Goal: Task Accomplishment & Management: Use online tool/utility

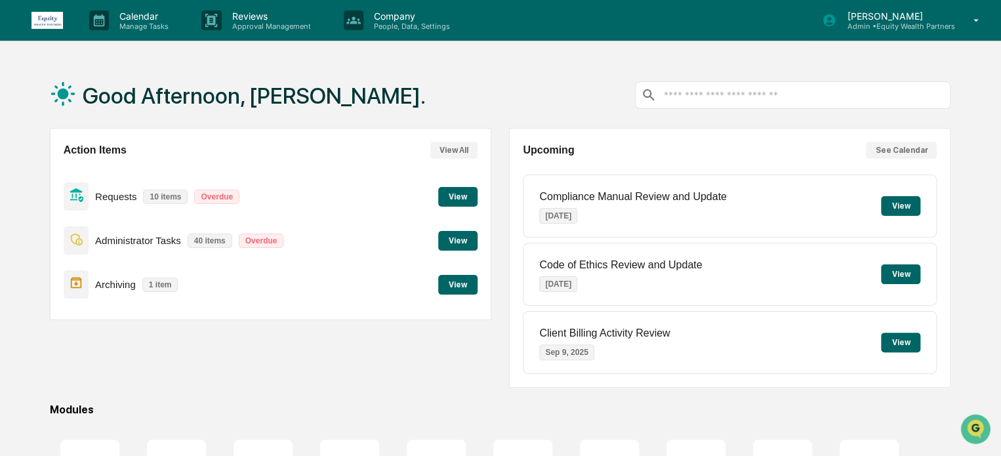
click at [861, 22] on p "Admin • Equity Wealth Partners" at bounding box center [896, 26] width 118 height 9
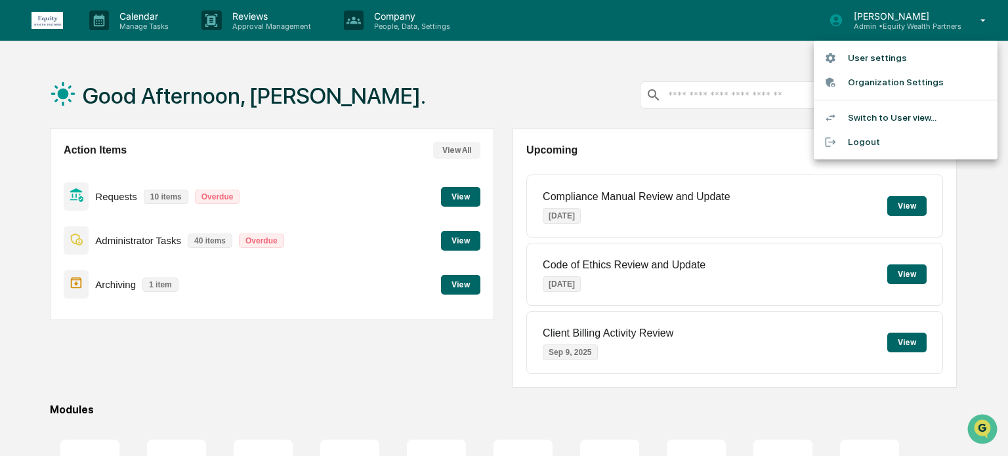
click at [871, 117] on li "Switch to User view..." at bounding box center [906, 118] width 184 height 24
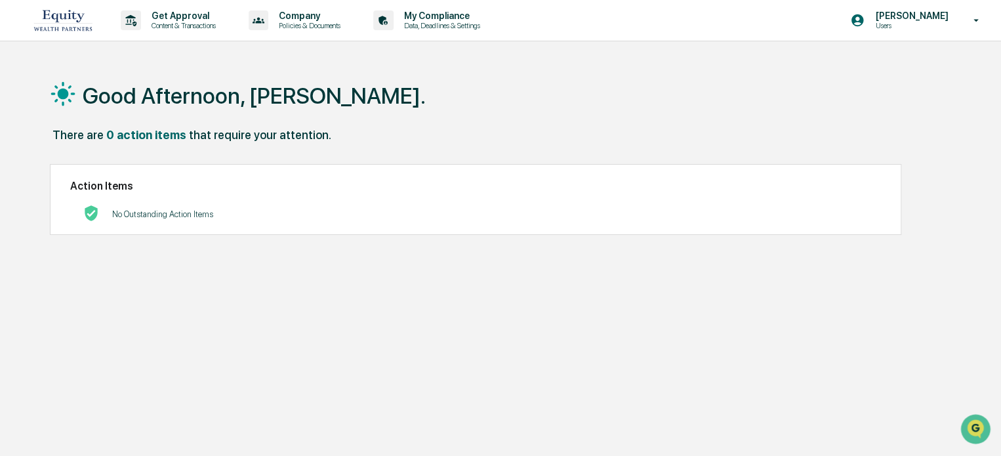
click at [896, 30] on div "[PERSON_NAME] Users" at bounding box center [919, 20] width 164 height 41
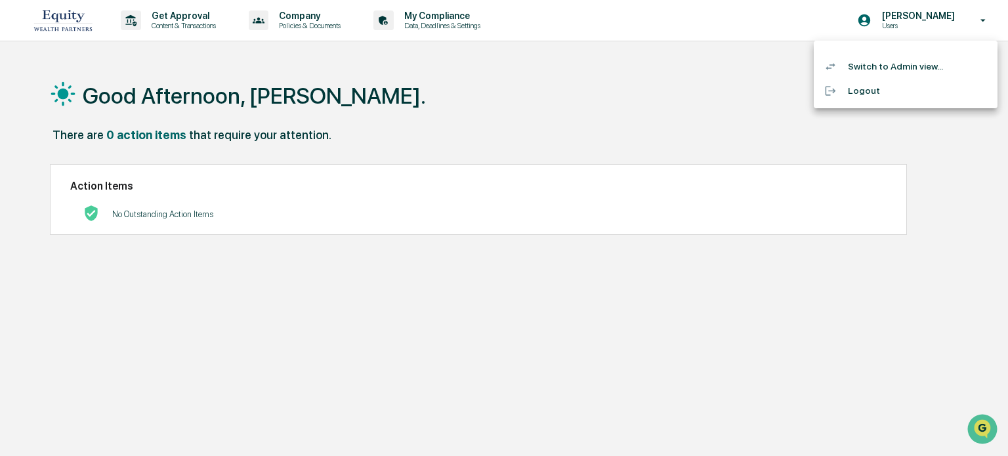
click at [879, 68] on li "Switch to Admin view..." at bounding box center [906, 66] width 184 height 24
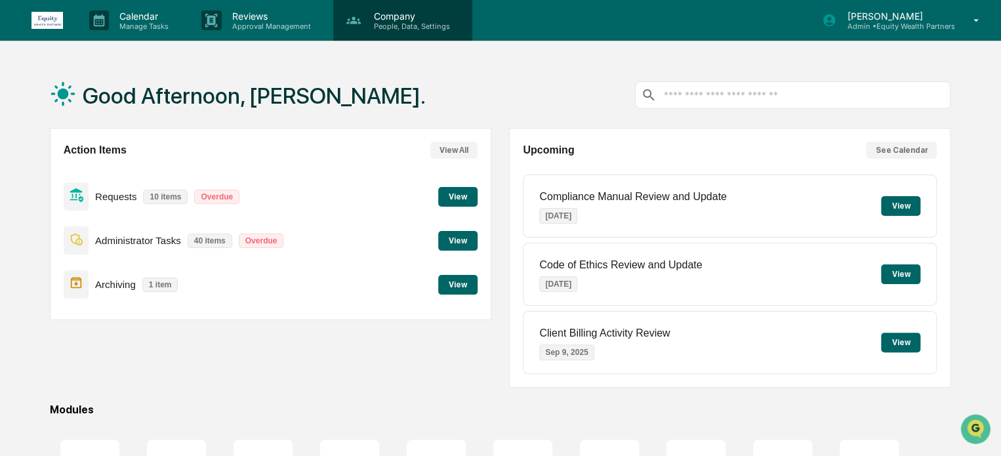
click at [409, 26] on p "People, Data, Settings" at bounding box center [410, 26] width 93 height 9
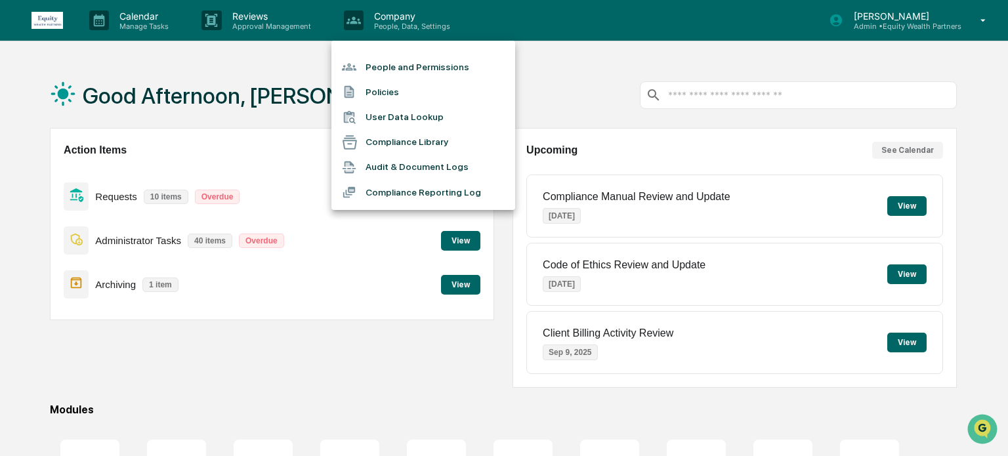
click at [404, 70] on li "People and Permissions" at bounding box center [423, 66] width 184 height 25
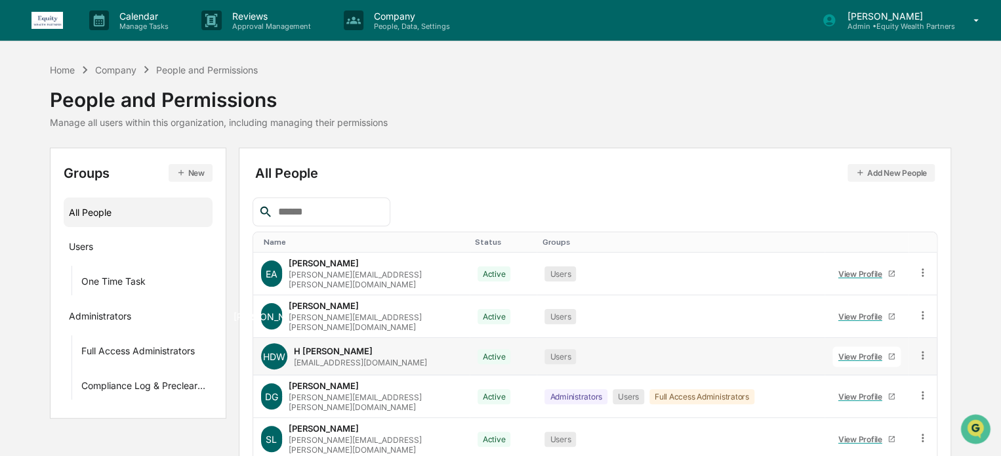
scroll to position [236, 0]
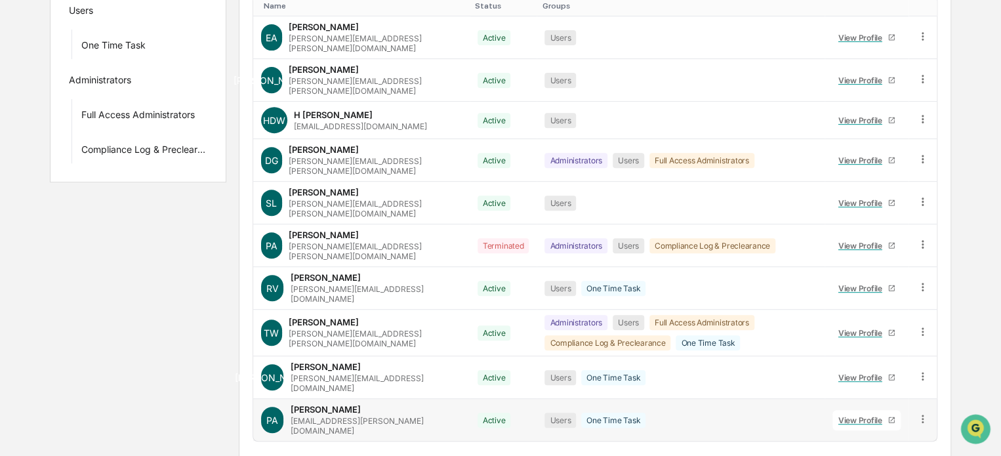
click at [923, 415] on icon at bounding box center [923, 419] width 2 height 8
click at [884, 432] on div "Groups & Permissions" at bounding box center [864, 440] width 109 height 16
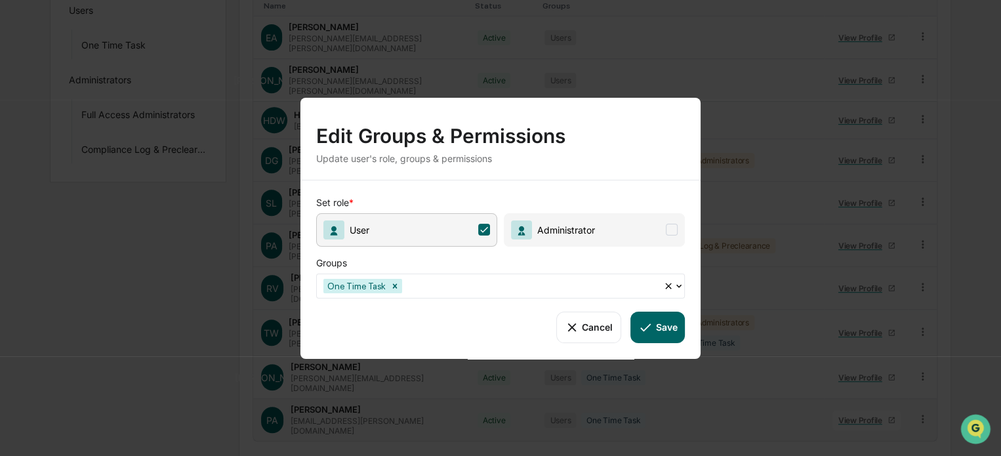
click at [557, 226] on span "Administrator" at bounding box center [563, 229] width 63 height 11
click at [678, 280] on icon at bounding box center [679, 285] width 10 height 10
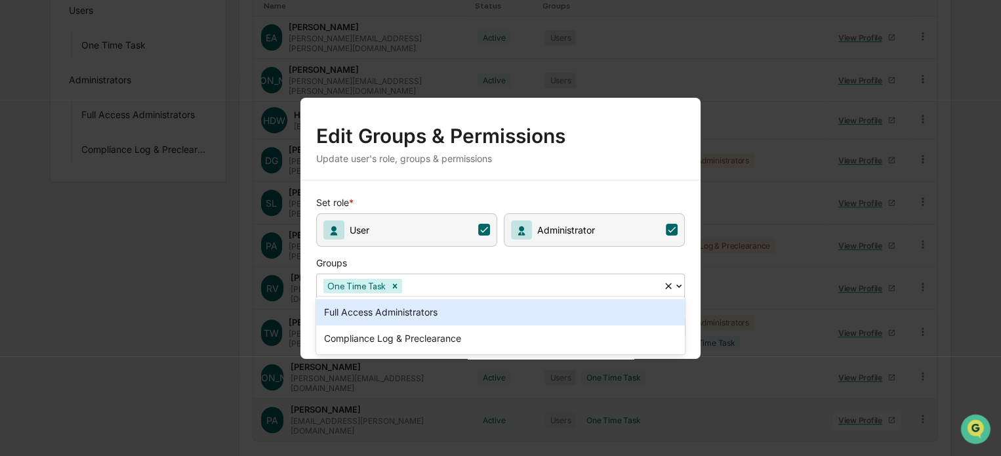
click at [415, 311] on div "Full Access Administrators" at bounding box center [500, 312] width 369 height 26
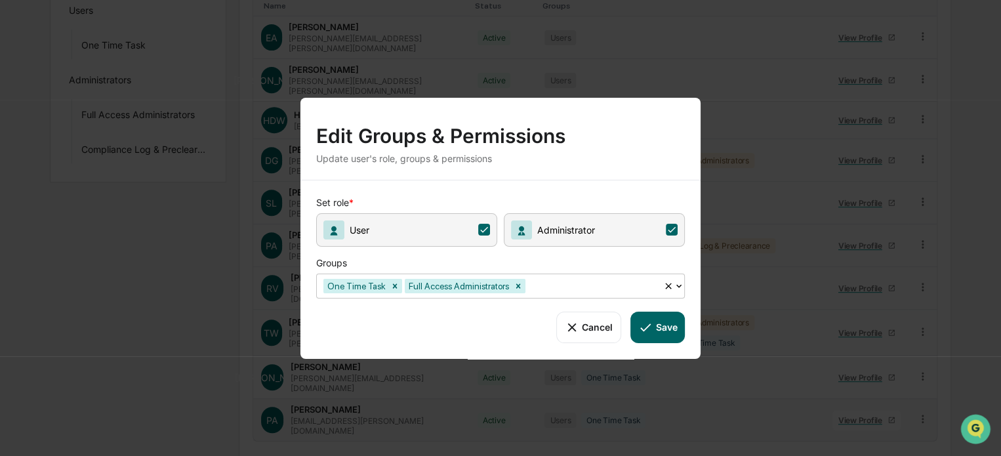
click at [657, 322] on button "Save" at bounding box center [658, 326] width 54 height 31
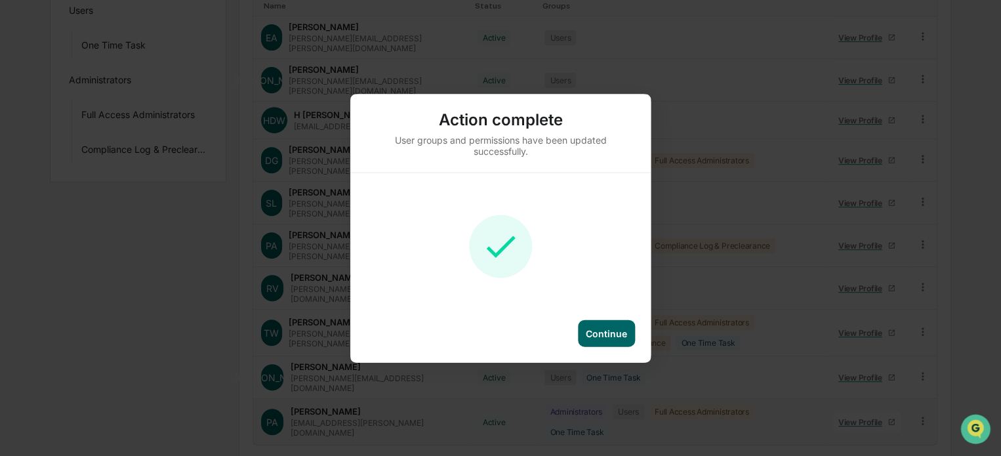
click at [596, 337] on div "Continue" at bounding box center [606, 332] width 41 height 11
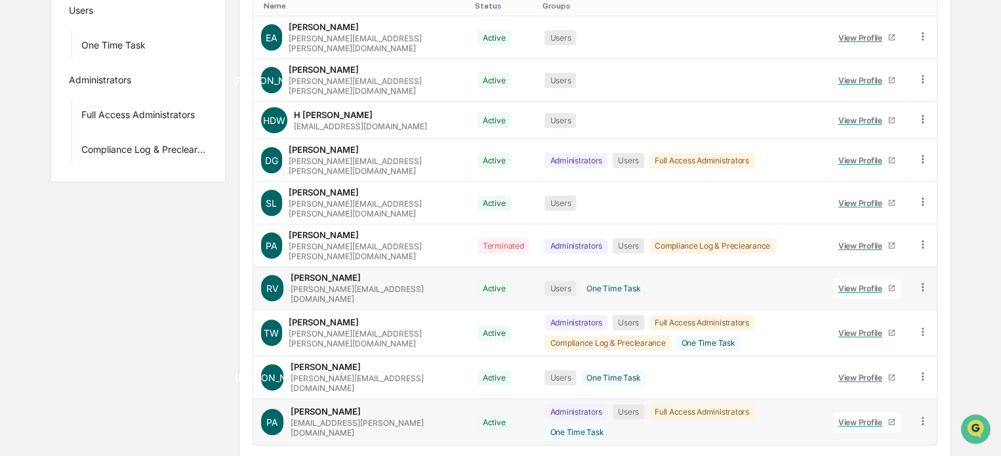
scroll to position [0, 0]
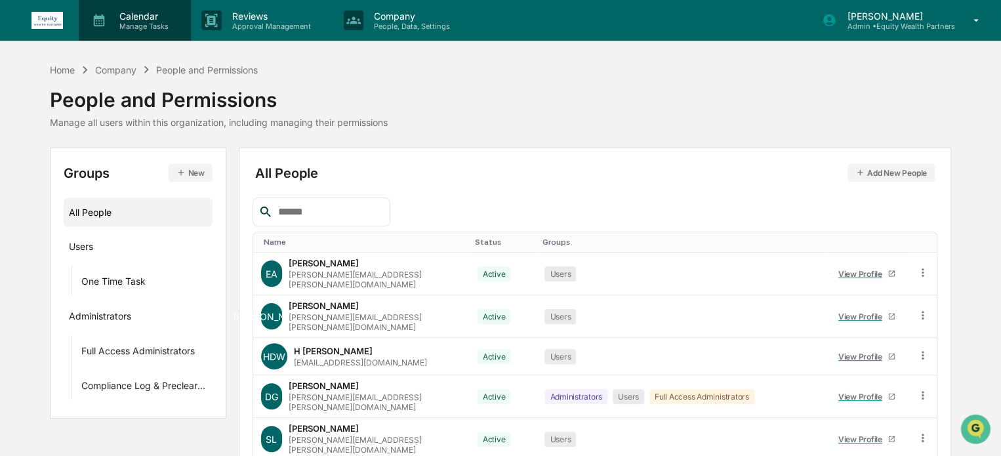
click at [129, 11] on p "Calendar" at bounding box center [142, 15] width 66 height 11
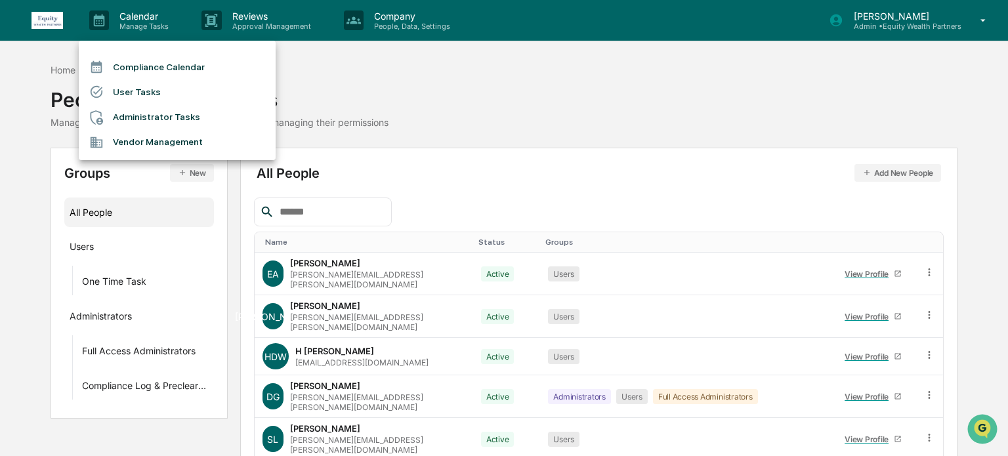
click at [40, 70] on div at bounding box center [504, 228] width 1008 height 456
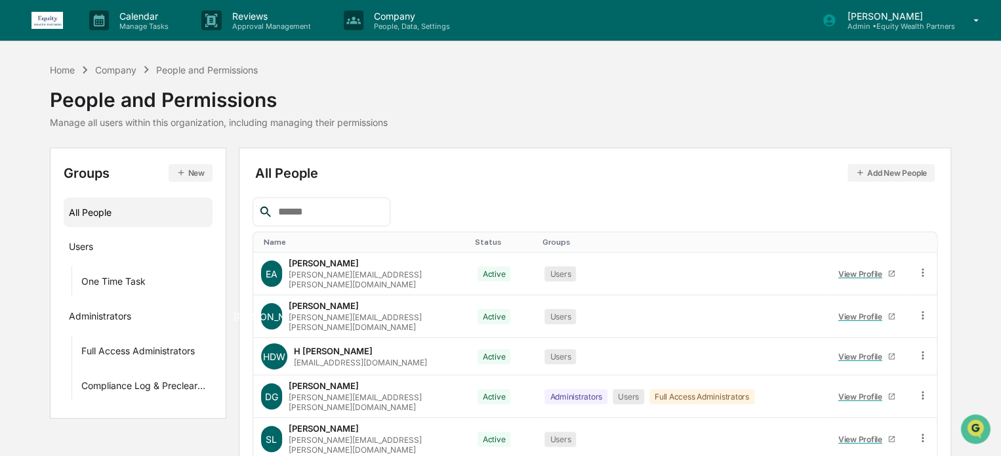
click at [63, 68] on div "Home" at bounding box center [62, 69] width 25 height 11
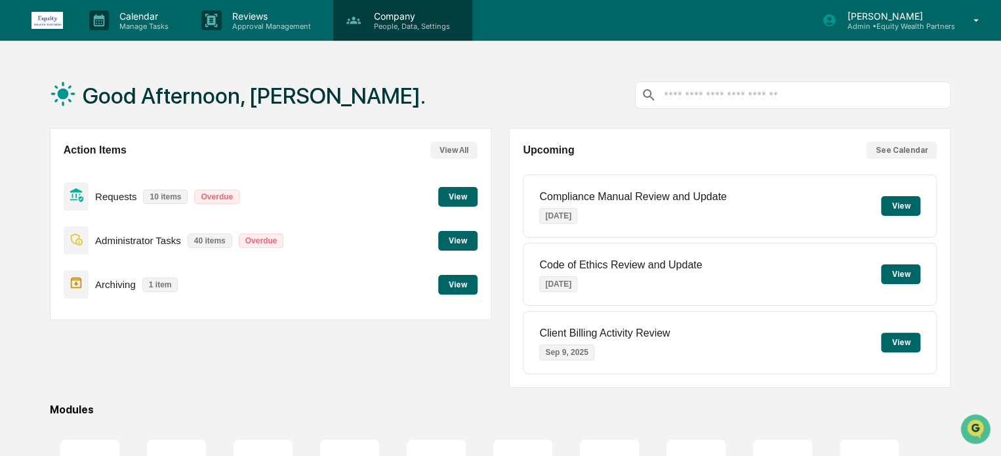
click at [417, 22] on p "People, Data, Settings" at bounding box center [410, 26] width 93 height 9
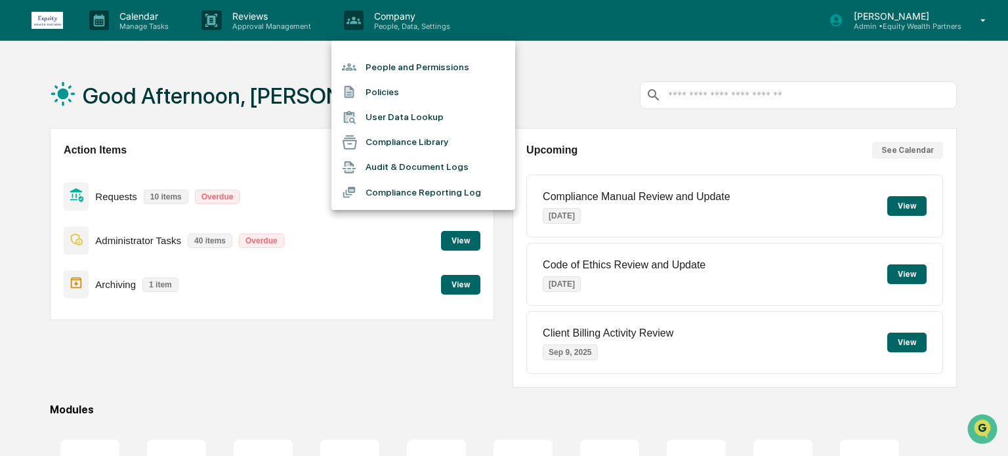
click at [425, 69] on li "People and Permissions" at bounding box center [423, 66] width 184 height 25
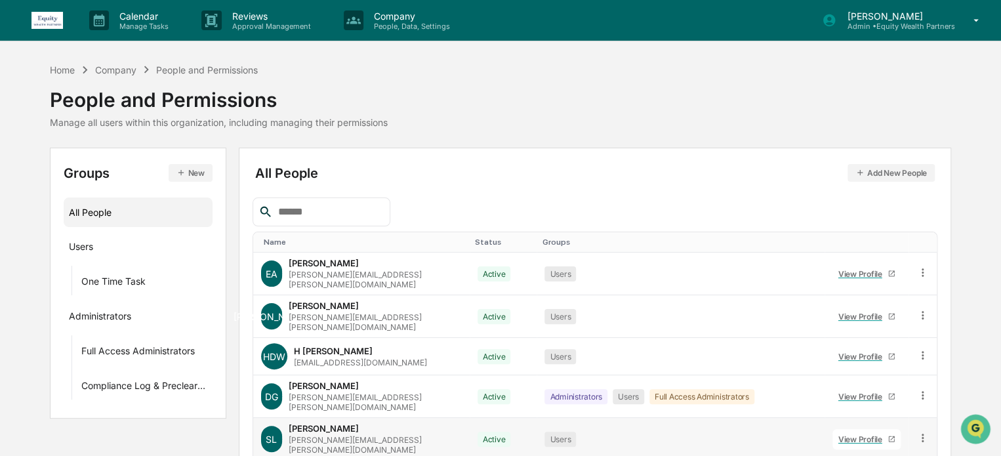
scroll to position [236, 0]
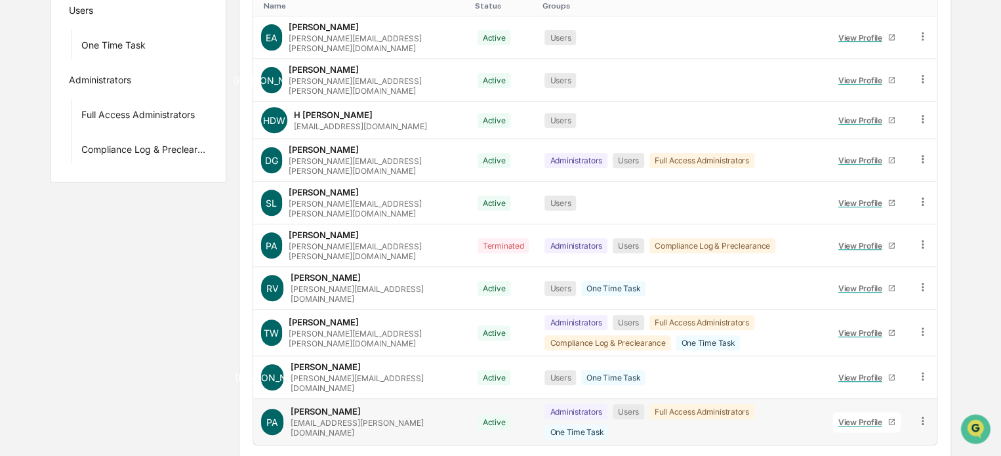
click at [919, 415] on icon at bounding box center [923, 421] width 12 height 12
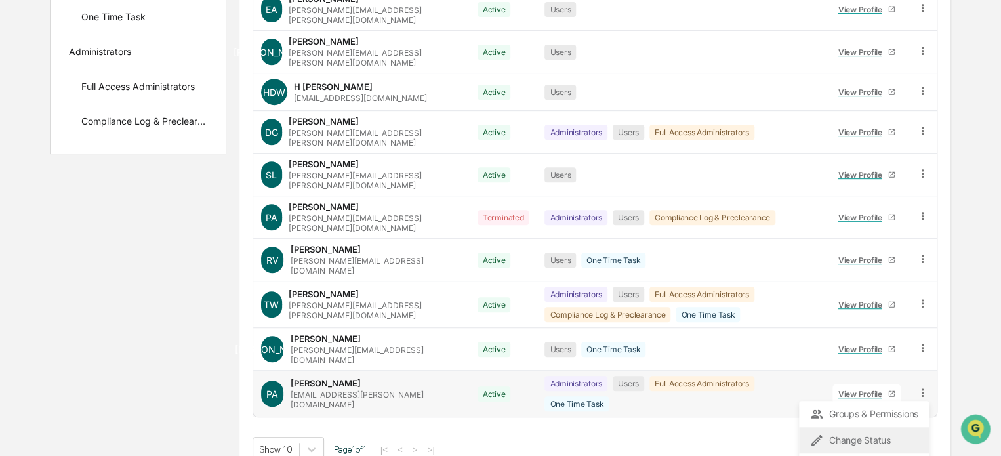
scroll to position [271, 0]
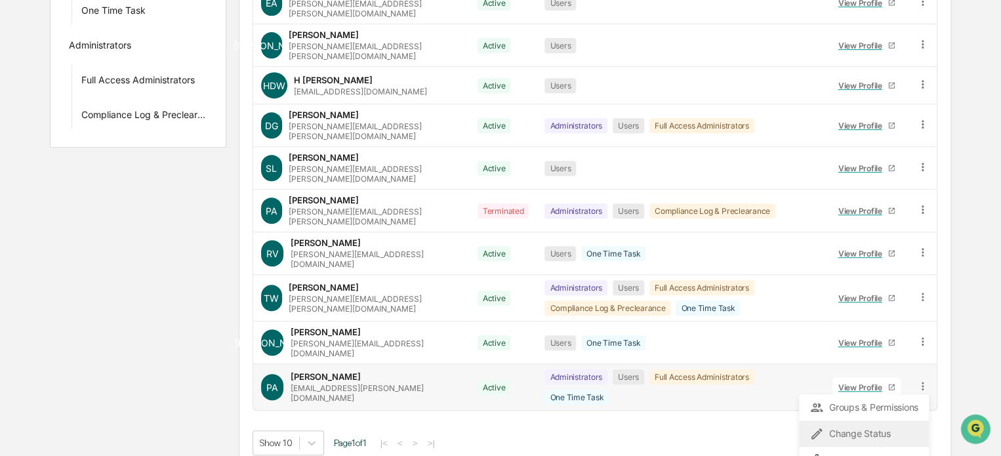
click at [861, 426] on div "Change Status" at bounding box center [864, 434] width 109 height 16
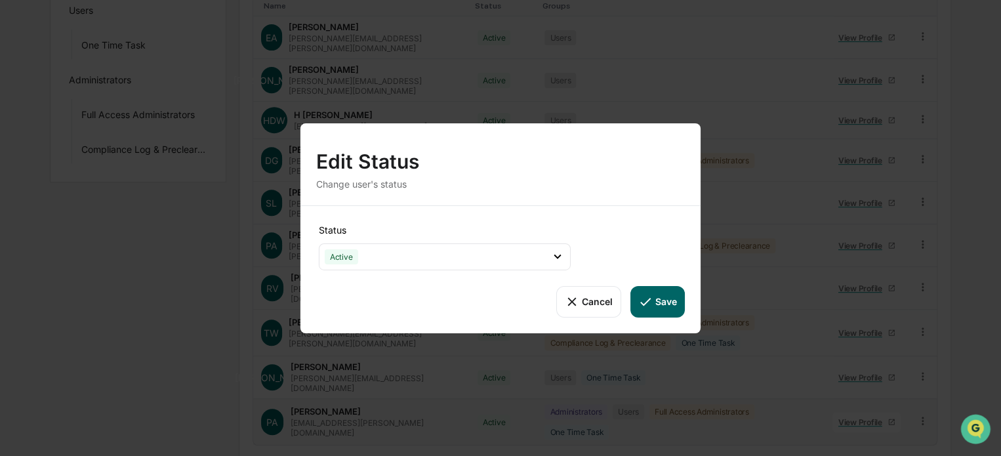
click at [583, 301] on button "Cancel" at bounding box center [588, 300] width 65 height 31
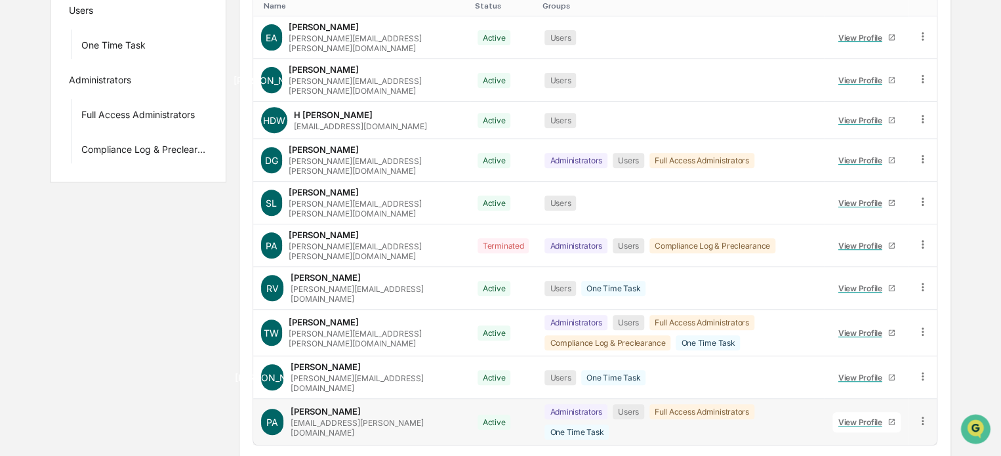
click at [919, 415] on icon at bounding box center [923, 421] width 12 height 12
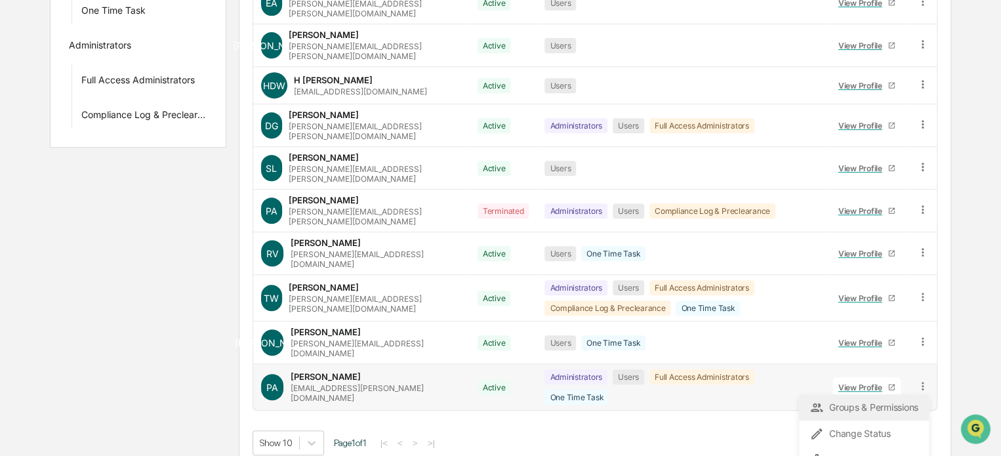
click at [878, 400] on div "Groups & Permissions" at bounding box center [864, 408] width 109 height 16
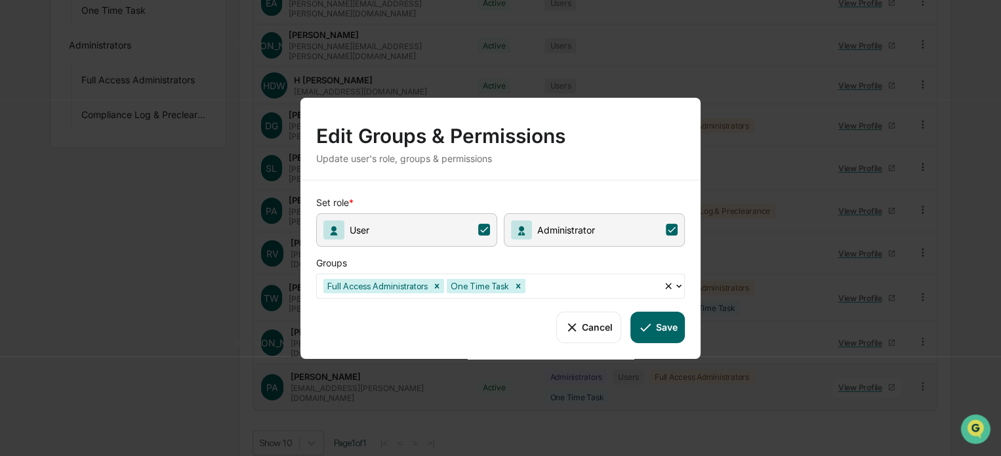
scroll to position [236, 0]
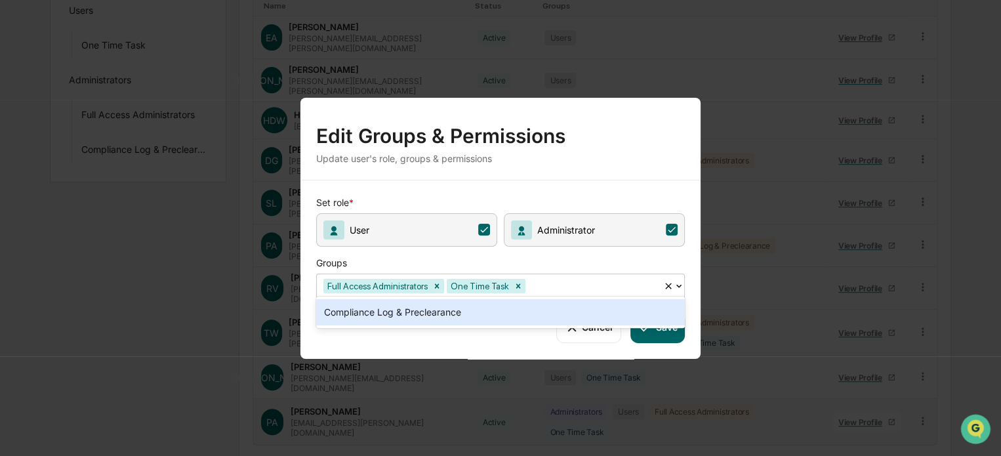
click at [681, 280] on icon at bounding box center [679, 285] width 10 height 10
click at [453, 309] on div "Compliance Log & Preclearance" at bounding box center [500, 312] width 369 height 26
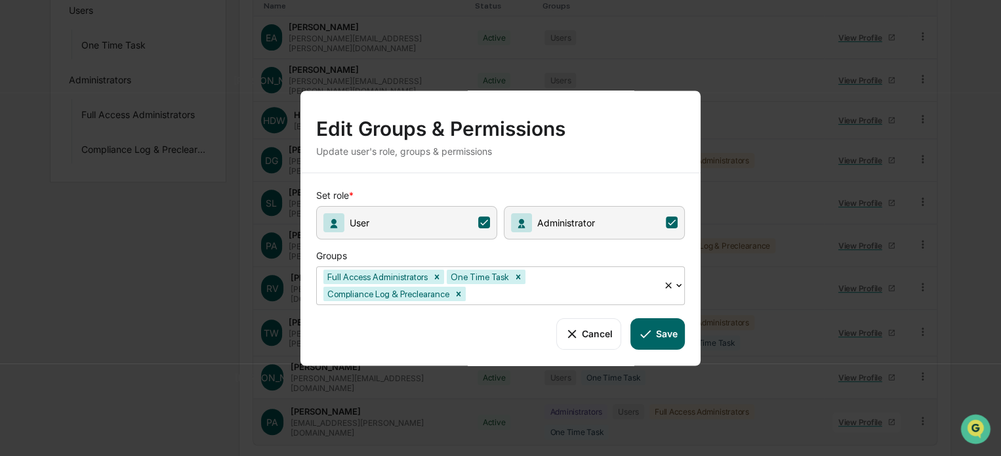
click at [680, 280] on icon at bounding box center [679, 285] width 10 height 10
click at [669, 333] on button "Save" at bounding box center [658, 333] width 54 height 31
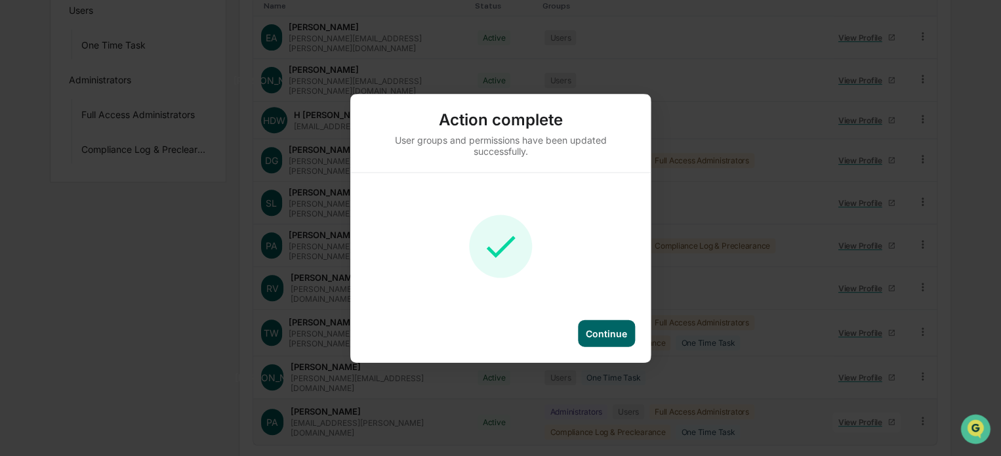
click at [619, 333] on div "Continue" at bounding box center [606, 332] width 41 height 11
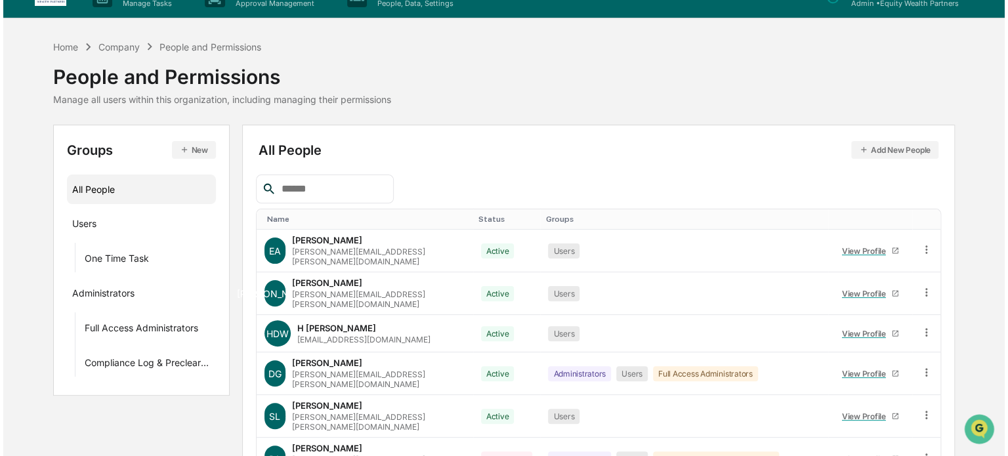
scroll to position [0, 0]
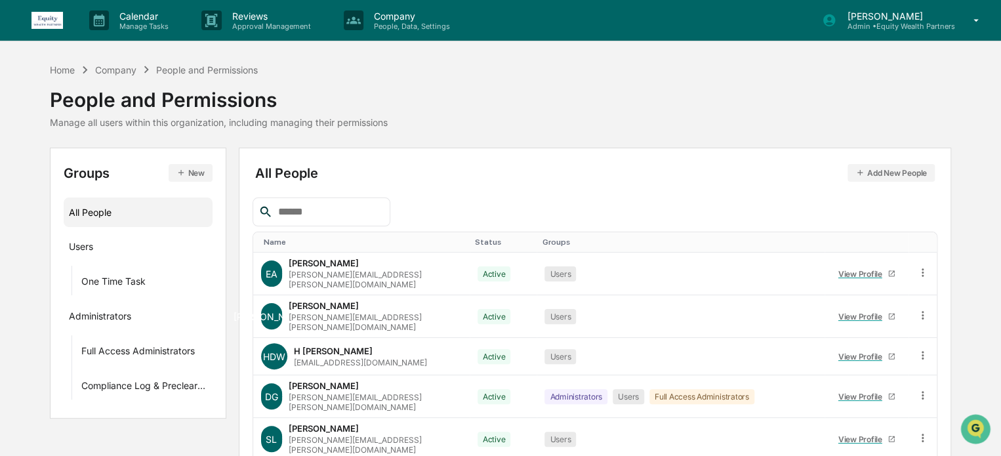
click at [71, 75] on div "Home Company People and Permissions" at bounding box center [154, 69] width 208 height 14
click at [66, 70] on div "Home" at bounding box center [62, 69] width 25 height 11
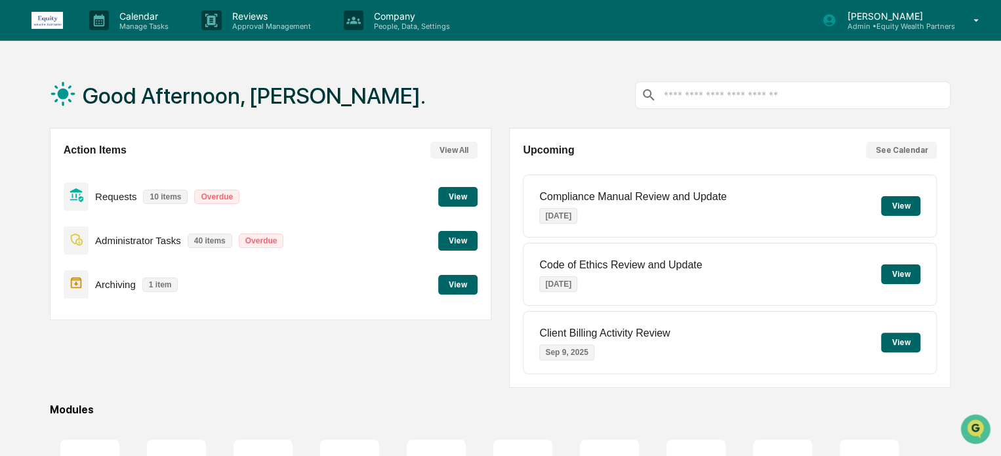
click at [464, 291] on button "View" at bounding box center [457, 285] width 39 height 20
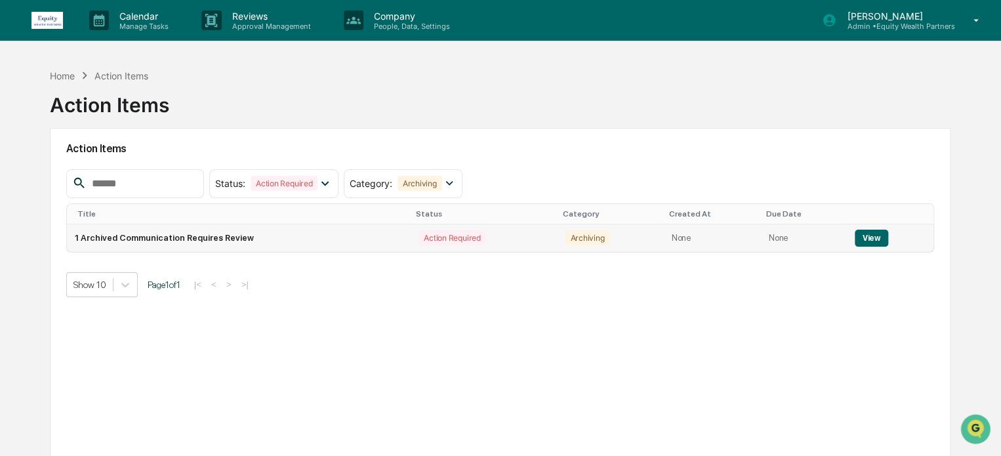
click at [869, 239] on button "View" at bounding box center [871, 238] width 33 height 17
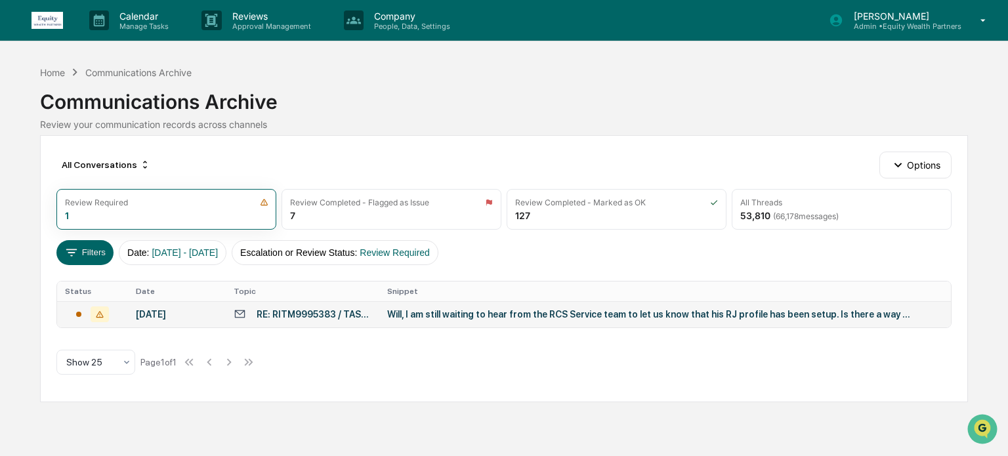
click at [478, 310] on div "Will, I am still waiting to hear from the RCS Service team to let us know that …" at bounding box center [649, 314] width 525 height 10
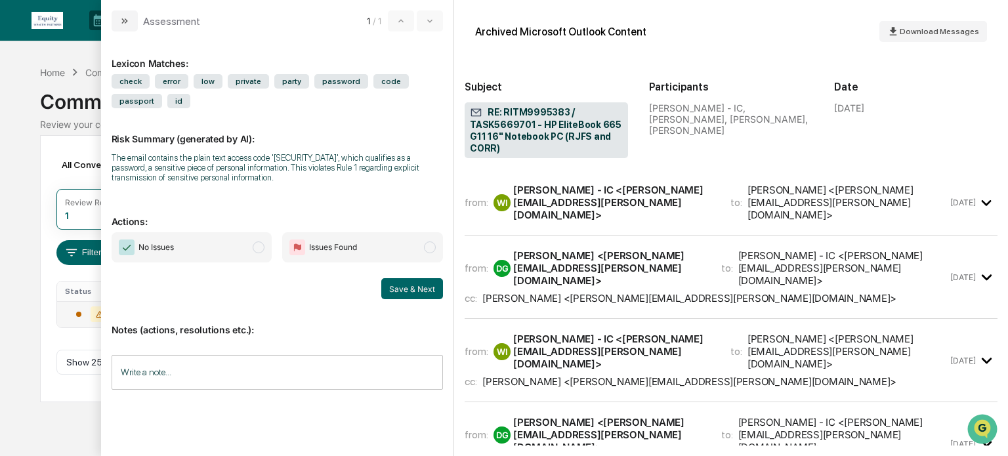
click at [262, 246] on span "modal" at bounding box center [259, 247] width 12 height 12
click at [253, 371] on input "Write a note..." at bounding box center [278, 372] width 332 height 35
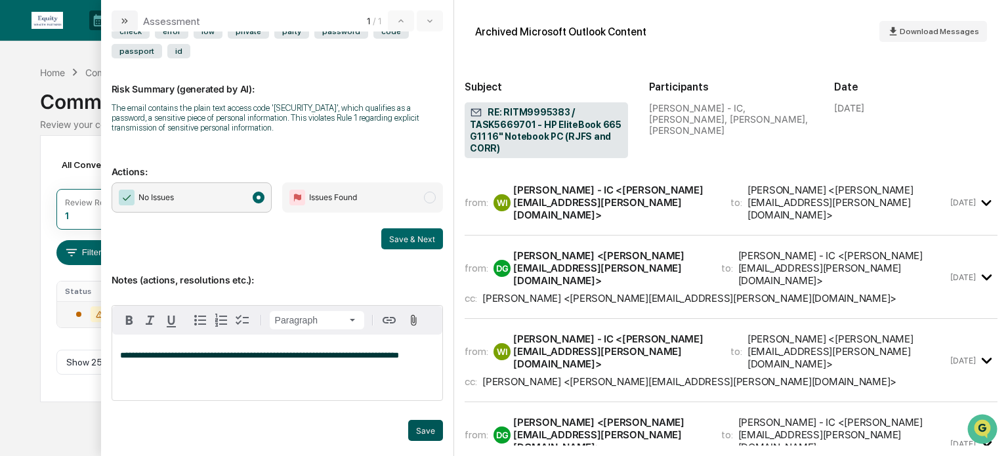
click at [419, 430] on button "Save" at bounding box center [425, 430] width 35 height 21
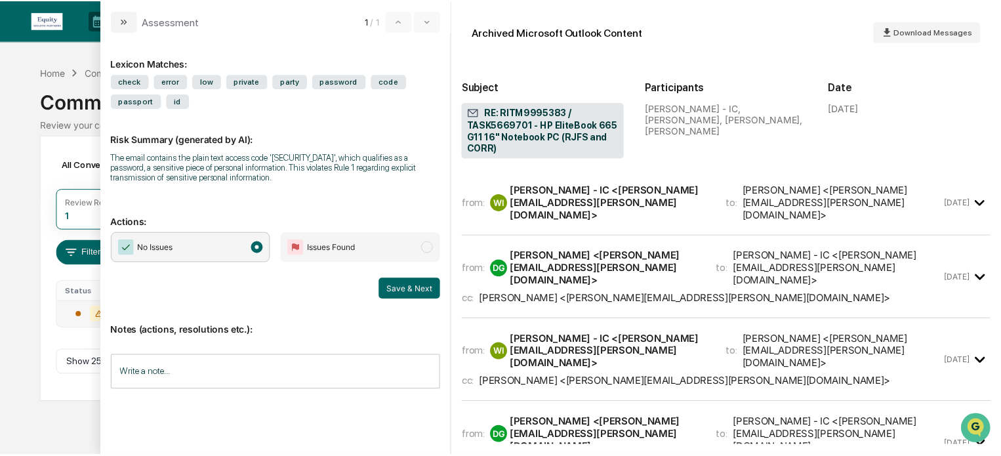
scroll to position [0, 0]
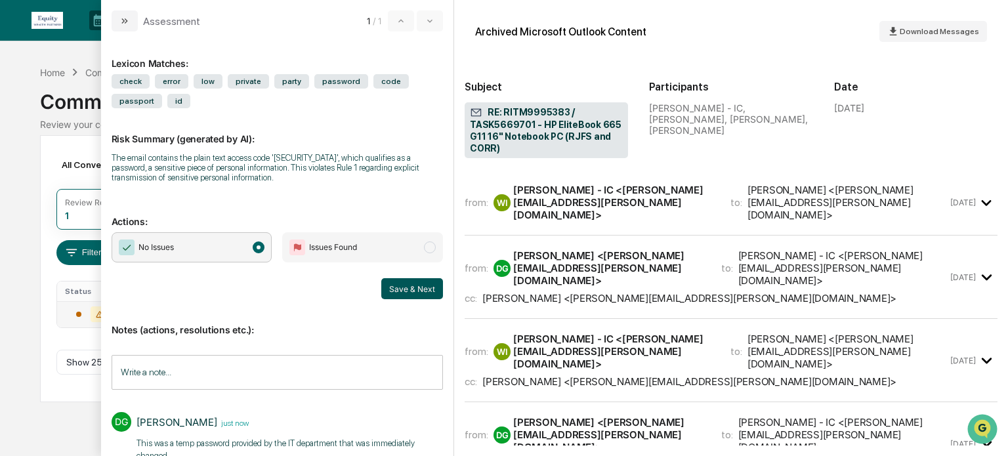
click at [415, 286] on button "Save & Next" at bounding box center [412, 288] width 62 height 21
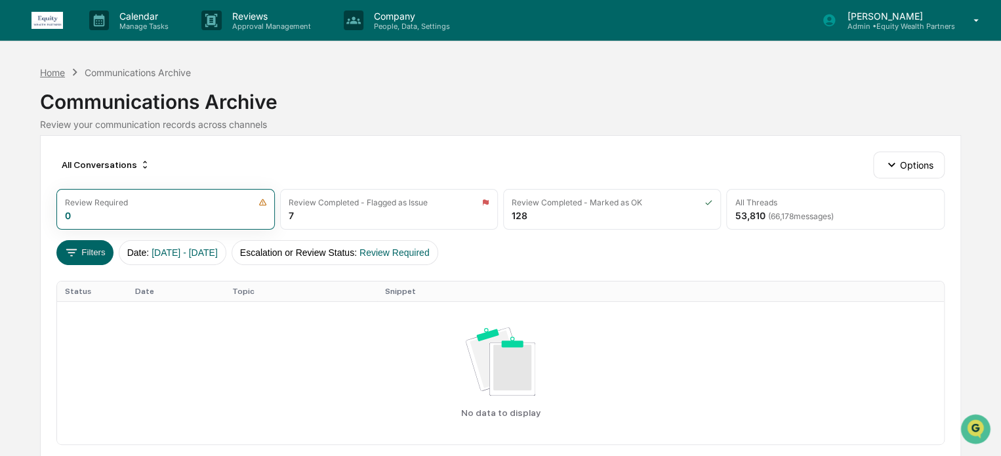
click at [60, 70] on div "Home" at bounding box center [52, 72] width 25 height 11
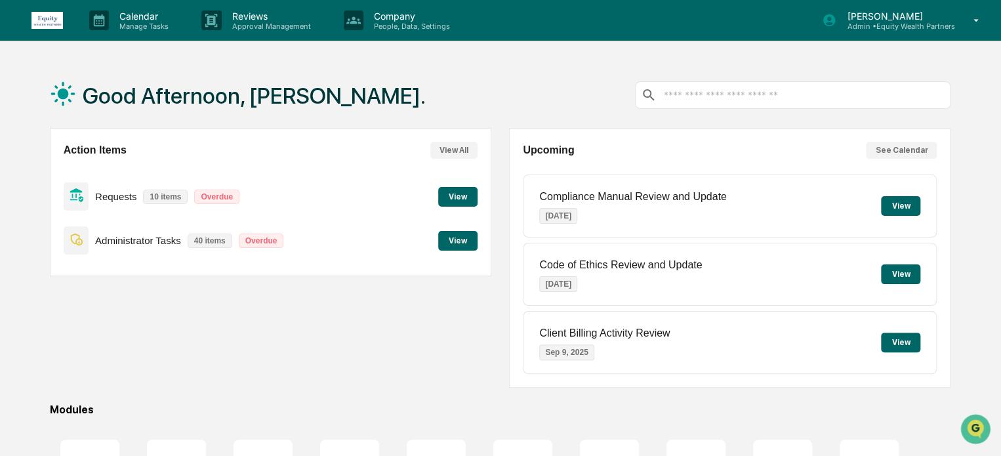
click at [463, 243] on button "View" at bounding box center [457, 241] width 39 height 20
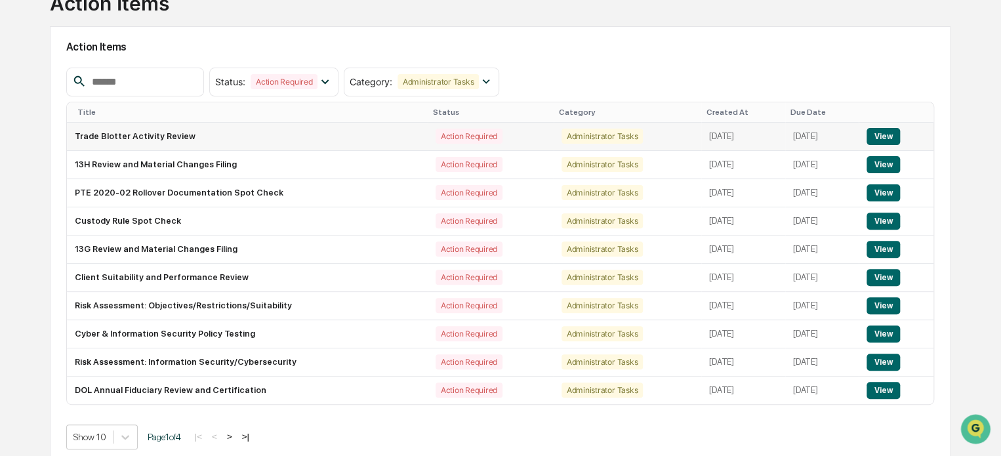
scroll to position [112, 0]
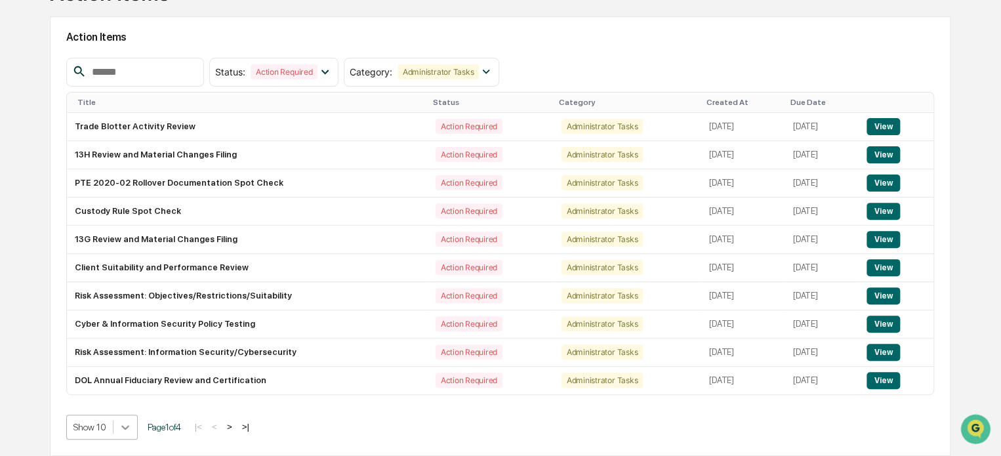
click at [121, 427] on body "Calendar Manage Tasks Reviews Approval Management Company People, Data, Setting…" at bounding box center [500, 172] width 1001 height 568
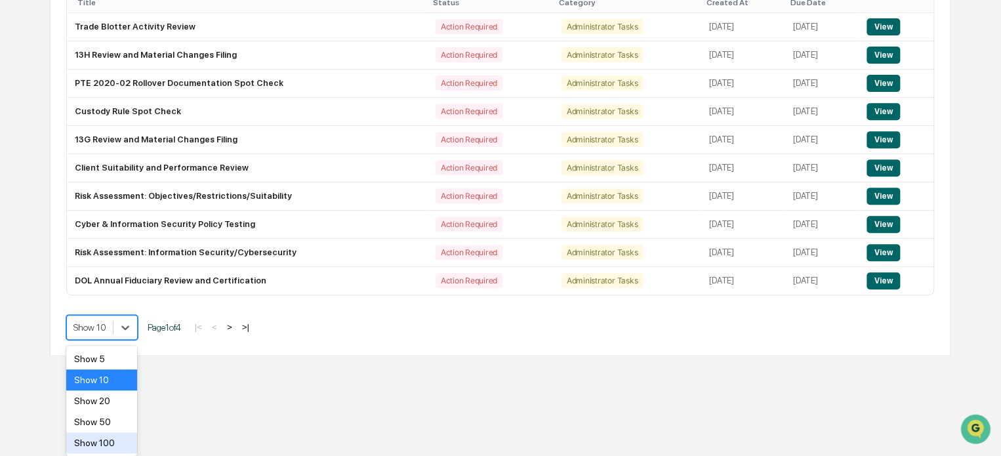
click at [110, 438] on div "Show 100" at bounding box center [101, 442] width 71 height 21
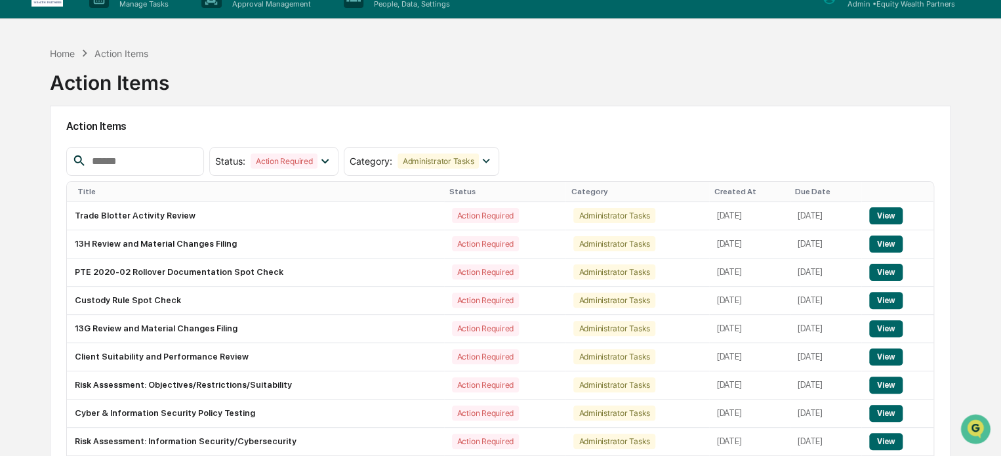
scroll to position [0, 0]
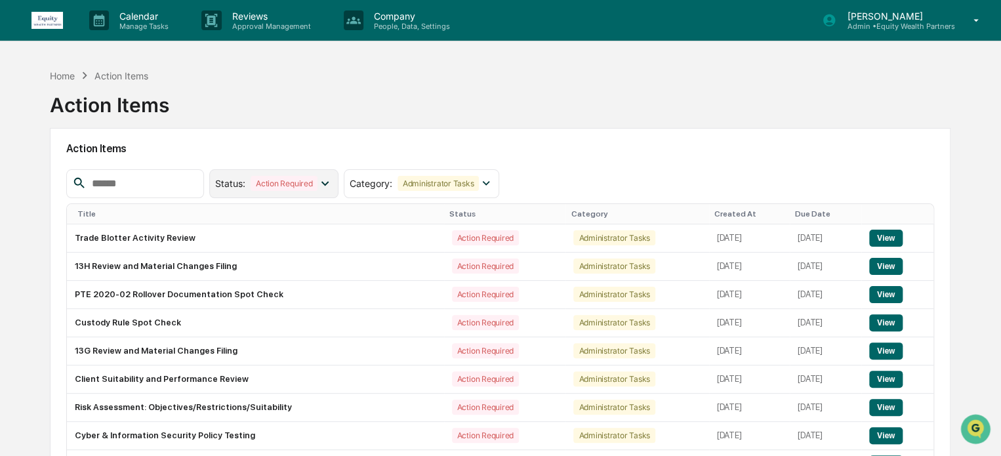
click at [332, 181] on icon at bounding box center [325, 183] width 14 height 14
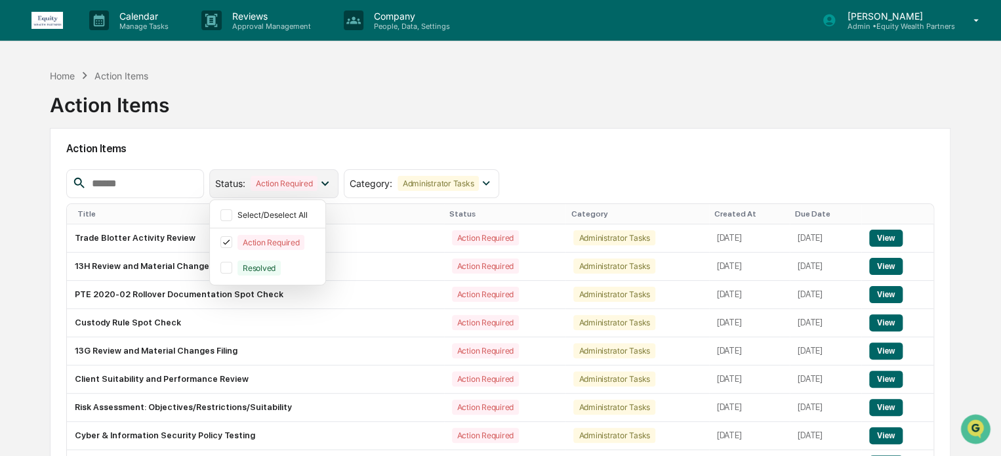
click at [332, 181] on icon at bounding box center [325, 183] width 14 height 14
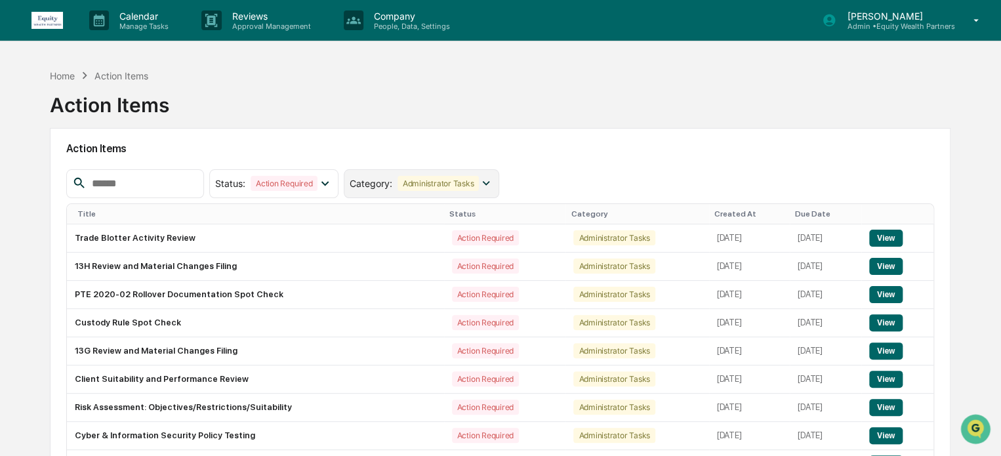
click at [493, 180] on icon at bounding box center [486, 183] width 14 height 14
click at [552, 110] on div "Home Action Items Action Items" at bounding box center [500, 95] width 901 height 66
click at [142, 178] on input "text" at bounding box center [143, 183] width 112 height 17
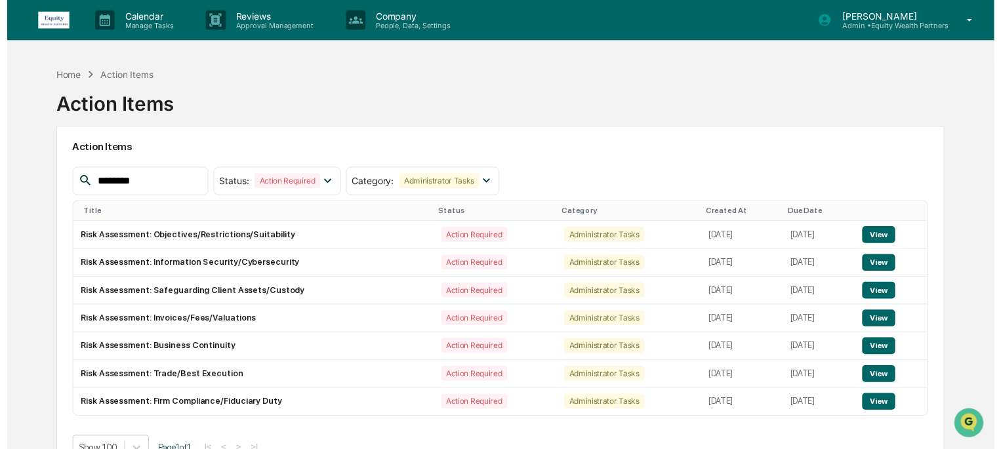
scroll to position [62, 0]
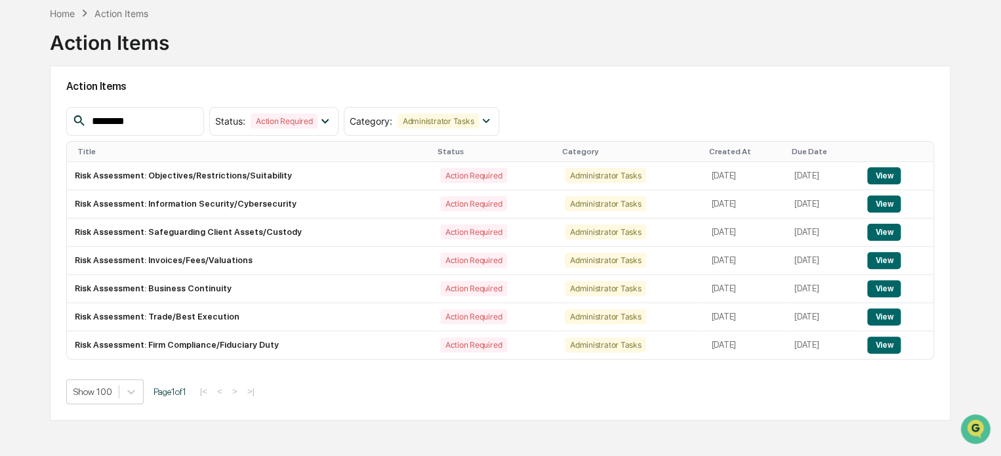
click at [198, 123] on input "********" at bounding box center [143, 121] width 112 height 17
click at [145, 120] on input "********" at bounding box center [143, 121] width 112 height 17
type input "*"
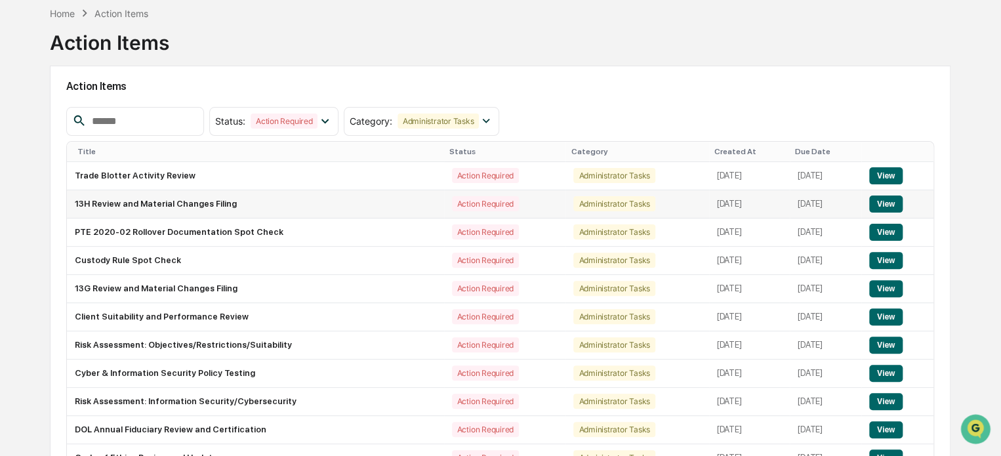
click at [886, 202] on button "View" at bounding box center [885, 204] width 33 height 17
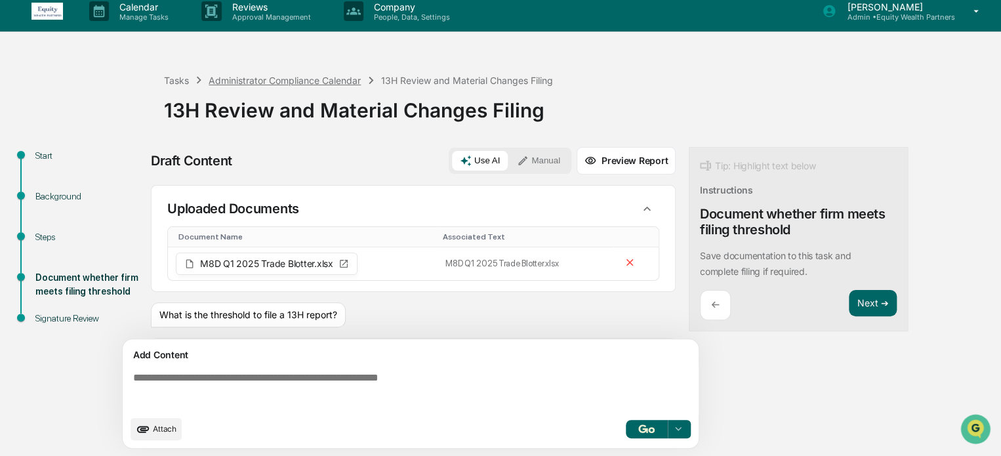
click at [327, 79] on div "Administrator Compliance Calendar" at bounding box center [285, 80] width 152 height 11
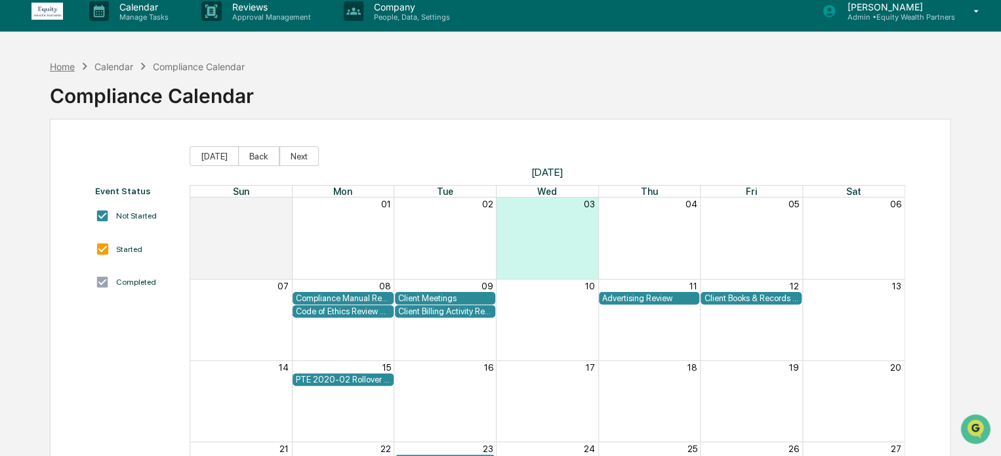
click at [64, 66] on div "Home" at bounding box center [62, 66] width 25 height 11
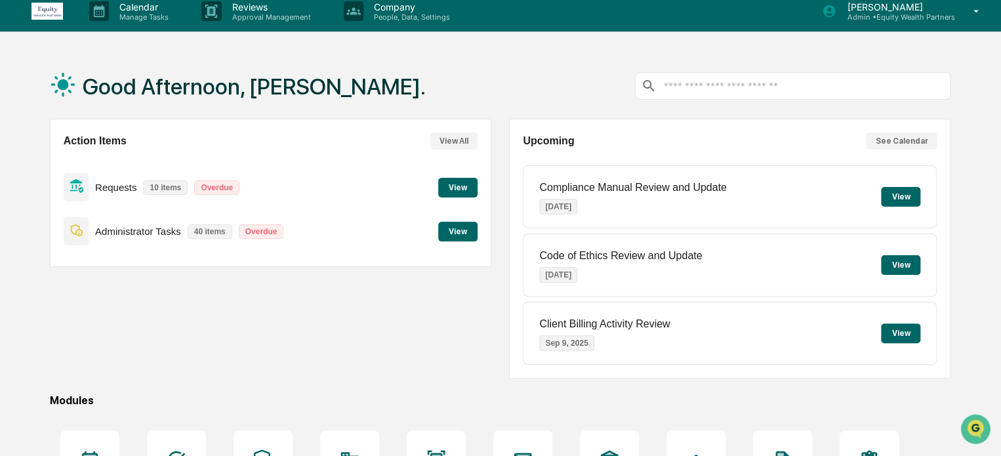
click at [452, 234] on button "View" at bounding box center [457, 232] width 39 height 20
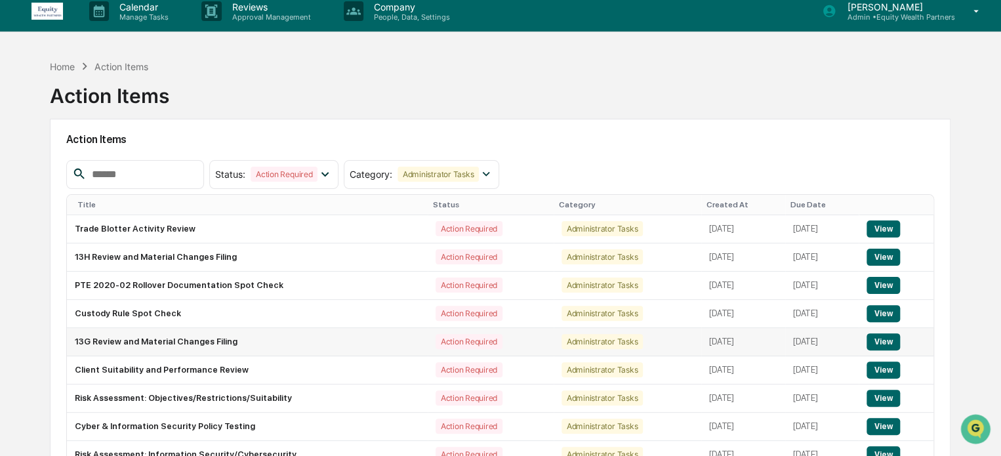
scroll to position [112, 0]
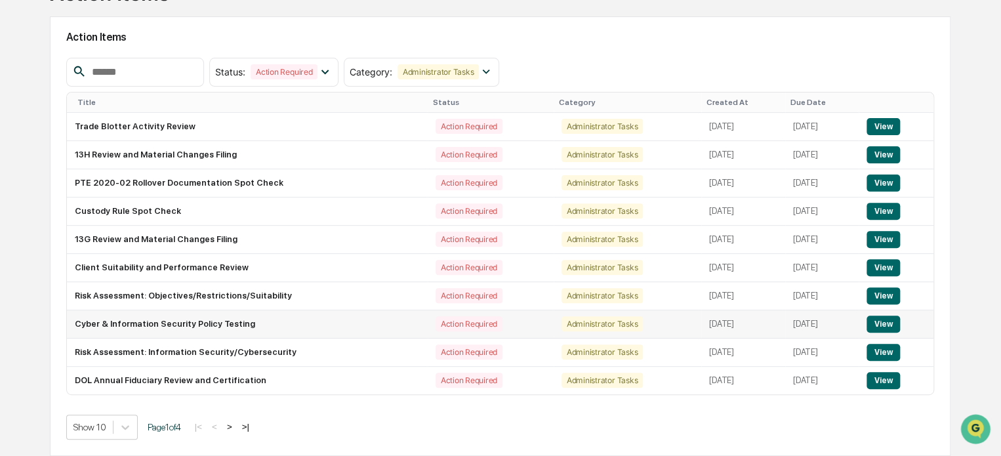
click at [887, 320] on button "View" at bounding box center [883, 324] width 33 height 17
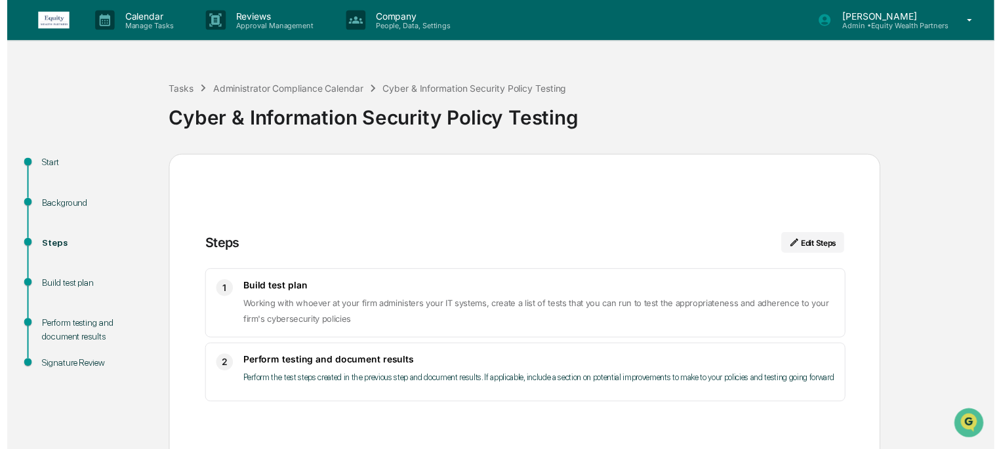
scroll to position [72, 0]
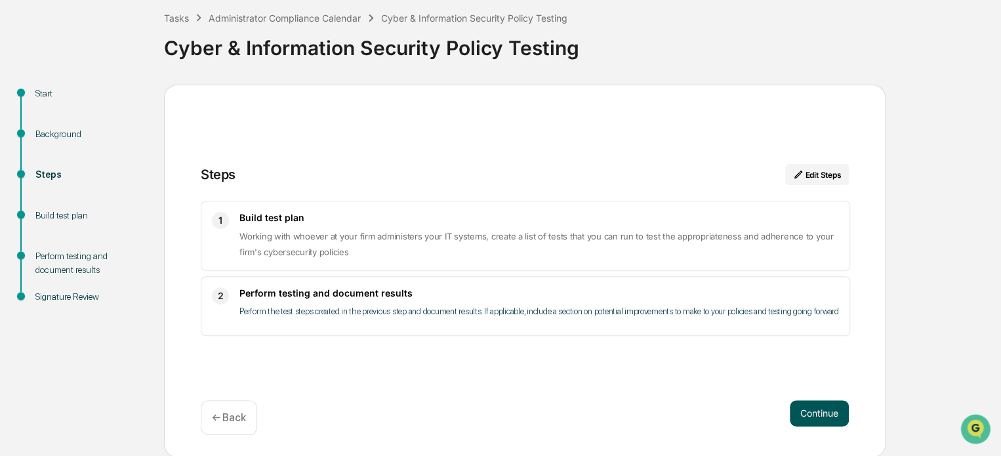
click at [824, 415] on button "Continue" at bounding box center [819, 413] width 59 height 26
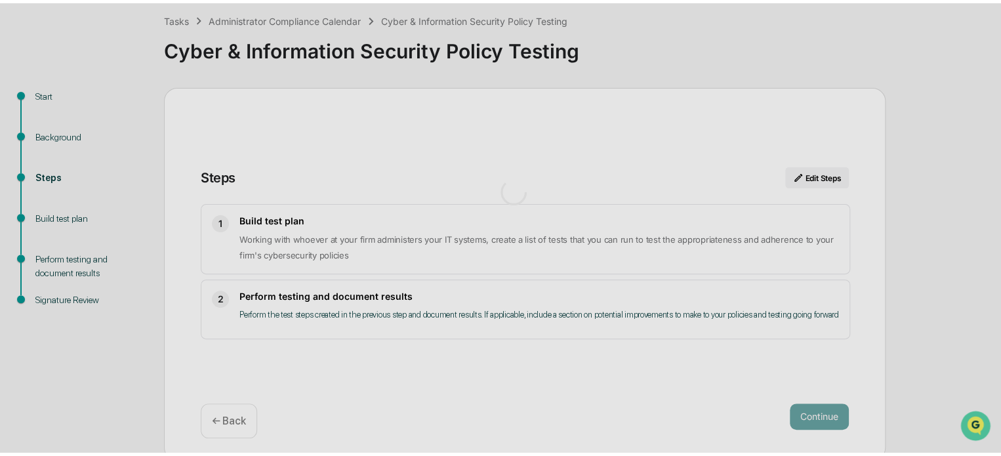
scroll to position [9, 0]
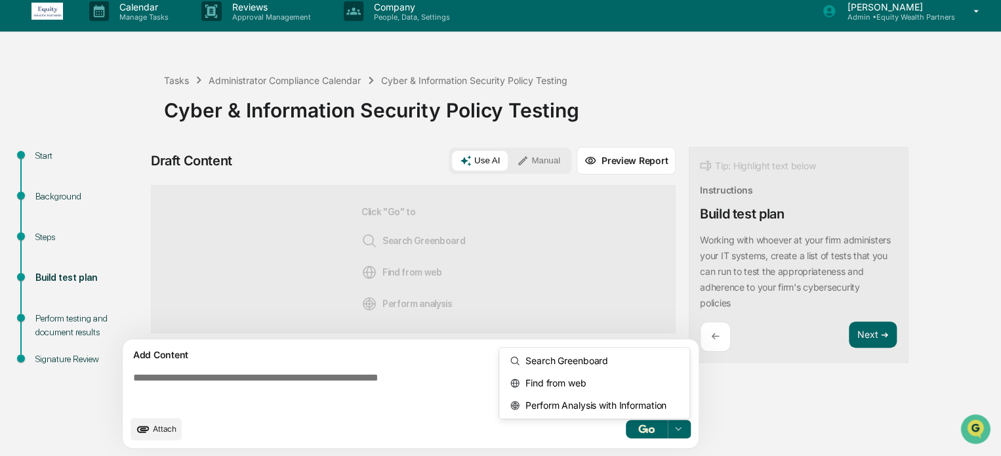
click at [676, 432] on icon at bounding box center [678, 429] width 10 height 10
click at [575, 386] on span "Find from web" at bounding box center [553, 383] width 66 height 21
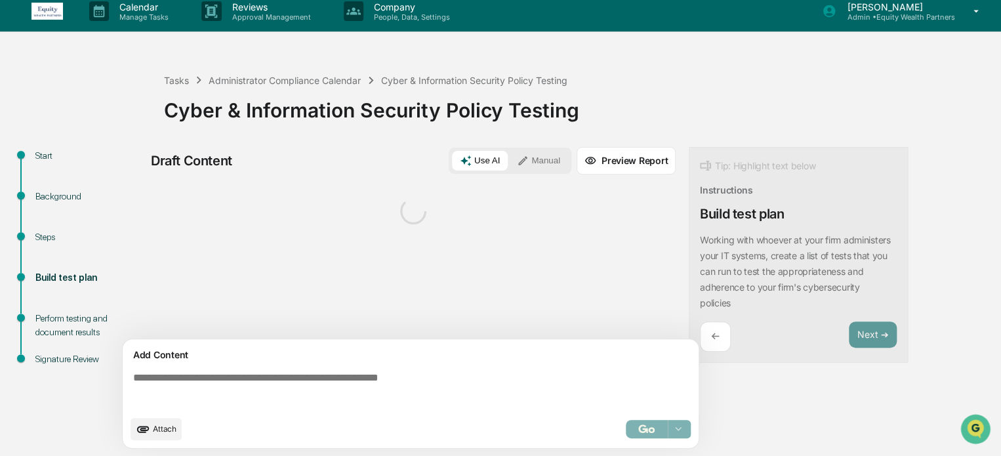
click at [324, 380] on textarea at bounding box center [413, 390] width 571 height 47
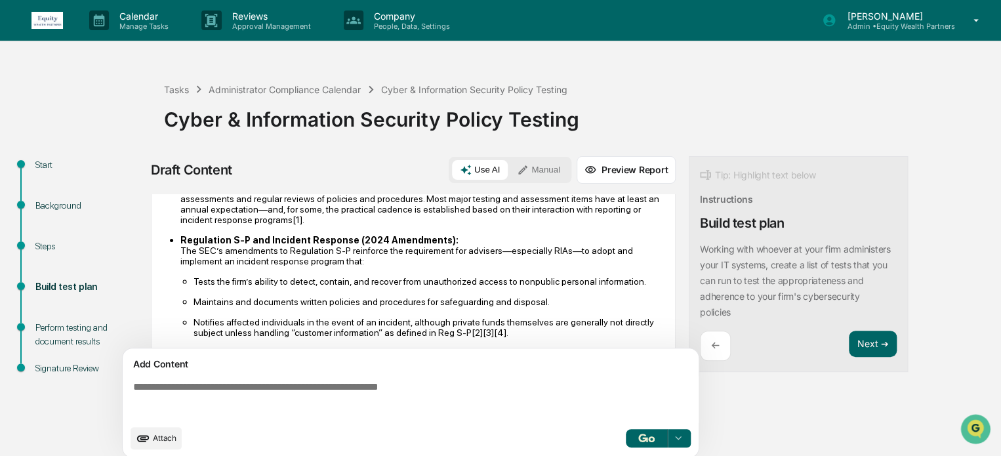
scroll to position [0, 0]
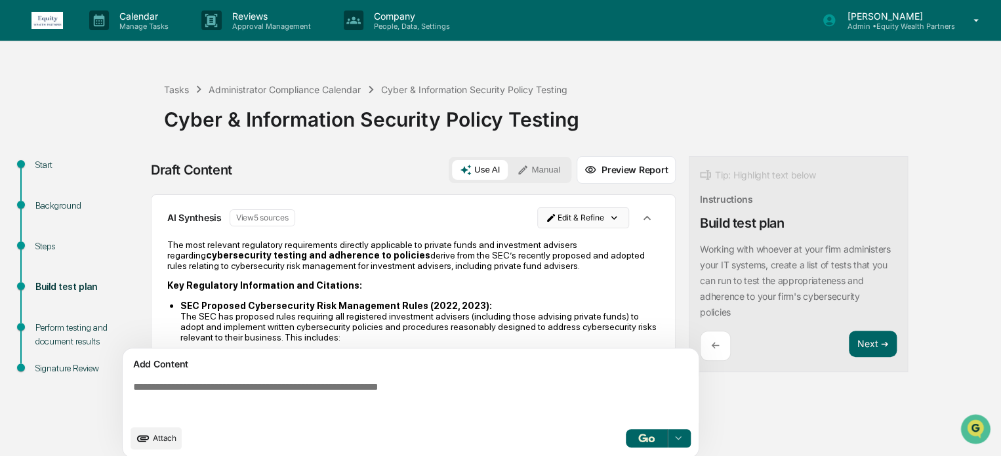
click at [612, 216] on html "Calendar Manage Tasks Reviews Approval Management Company People, Data, Setting…" at bounding box center [500, 228] width 1001 height 456
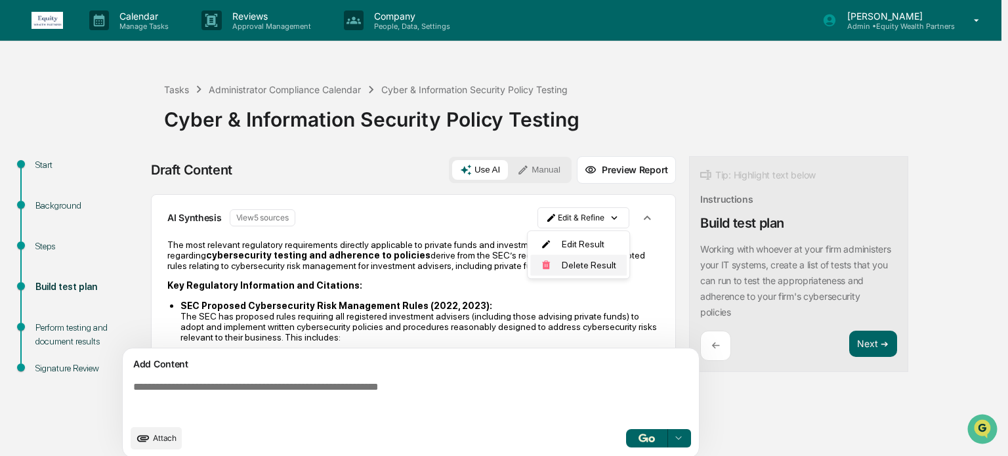
click at [598, 266] on div "Delete Result" at bounding box center [578, 265] width 96 height 21
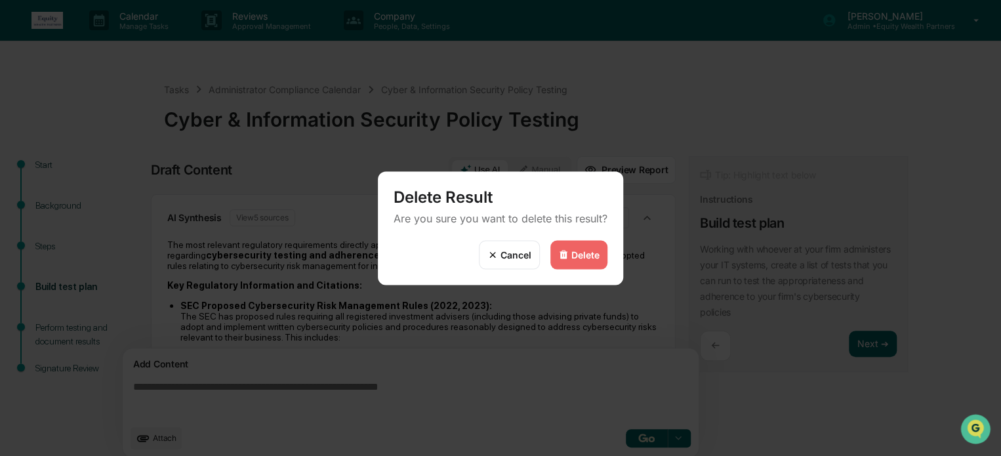
click at [593, 259] on div "Delete" at bounding box center [585, 254] width 28 height 11
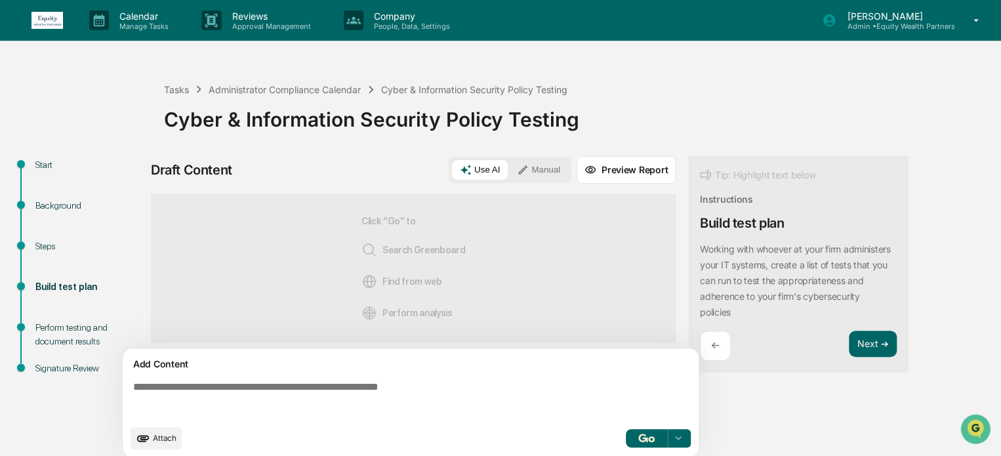
click at [381, 382] on textarea at bounding box center [413, 399] width 571 height 47
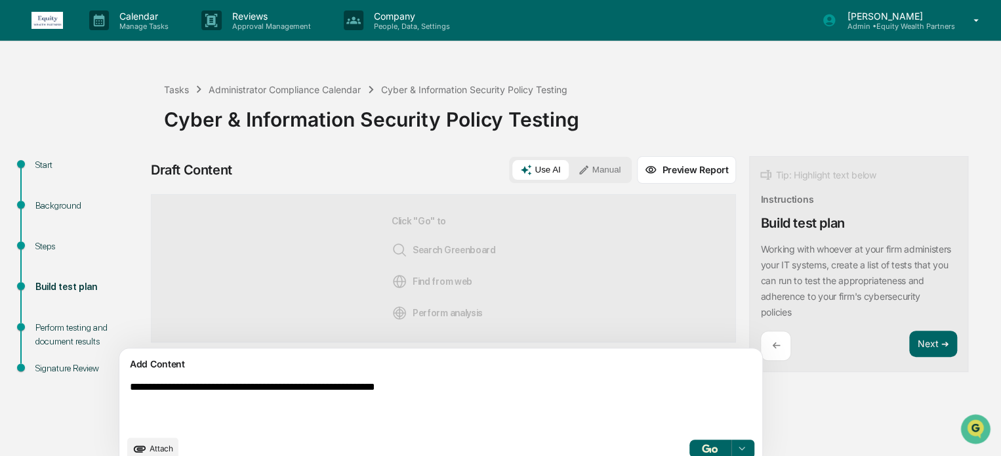
type textarea "**********"
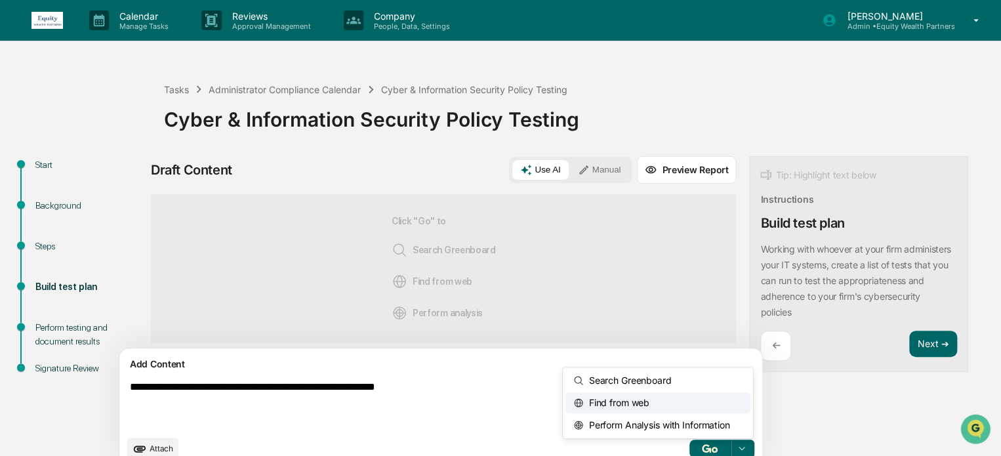
click at [732, 440] on div at bounding box center [742, 448] width 21 height 21
click at [584, 376] on span "Search Greenboard" at bounding box center [628, 380] width 88 height 21
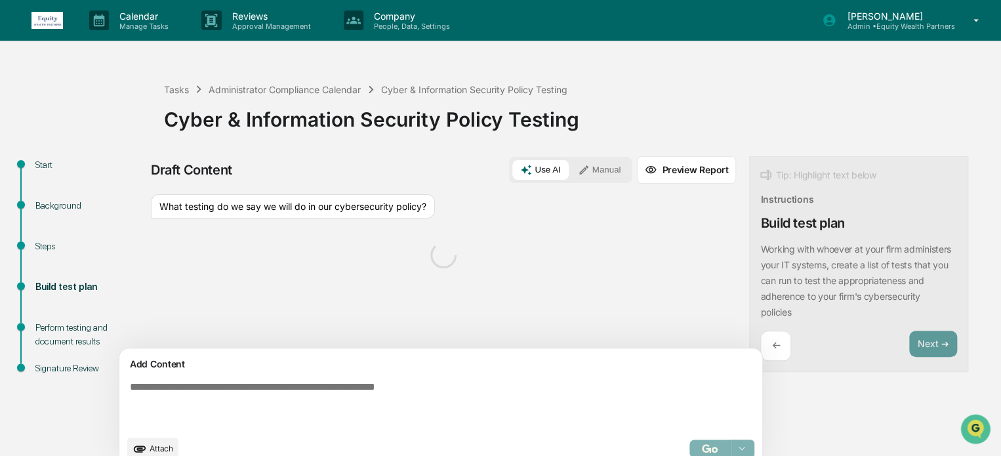
scroll to position [20, 0]
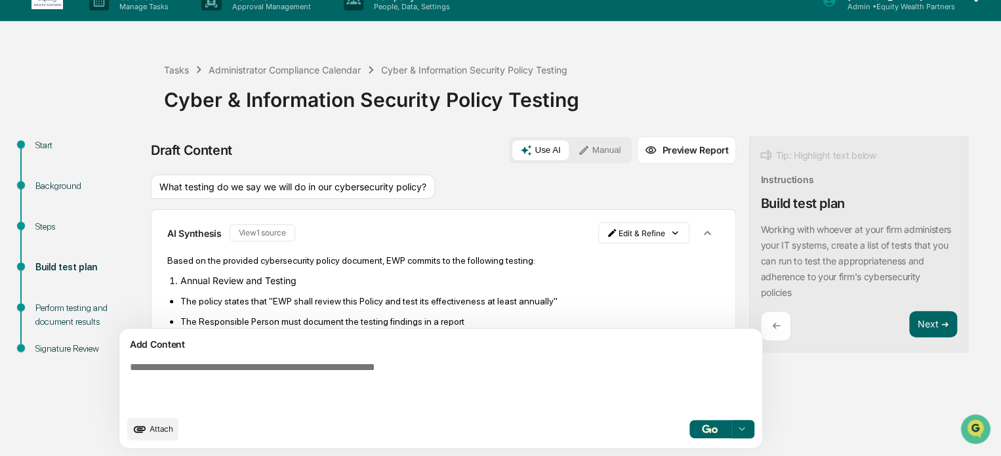
click at [200, 262] on p "Based on the provided cybersecurity policy document, EWP commits to the followi…" at bounding box center [443, 260] width 552 height 10
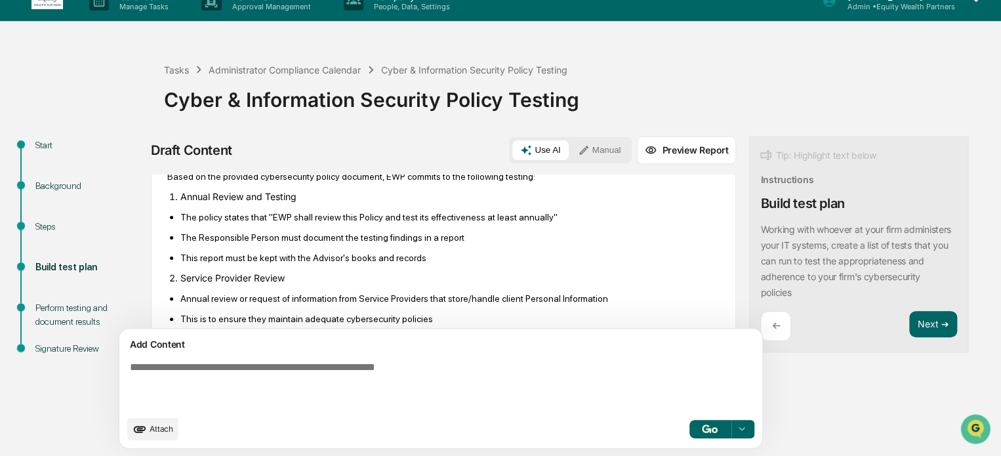
scroll to position [109, 0]
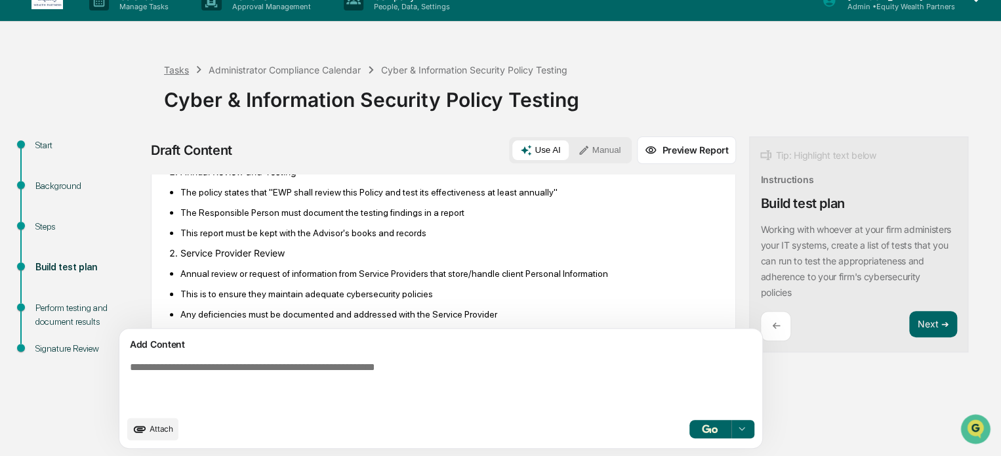
click at [184, 72] on div "Tasks" at bounding box center [176, 69] width 25 height 11
